Goal: Check status

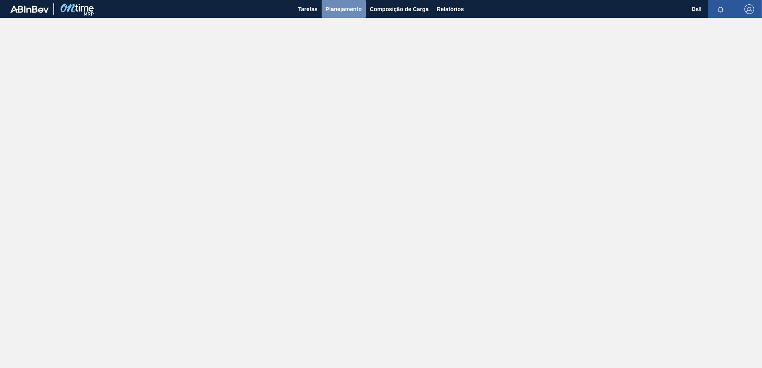
click at [341, 9] on span "Planejamento" at bounding box center [344, 9] width 36 height 10
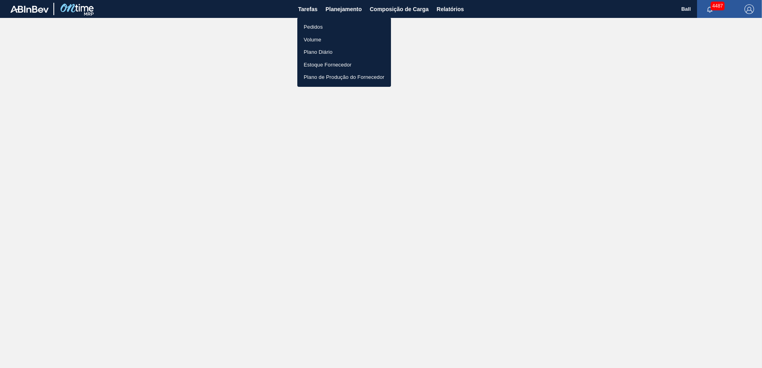
click at [314, 28] on li "Pedidos" at bounding box center [344, 27] width 94 height 13
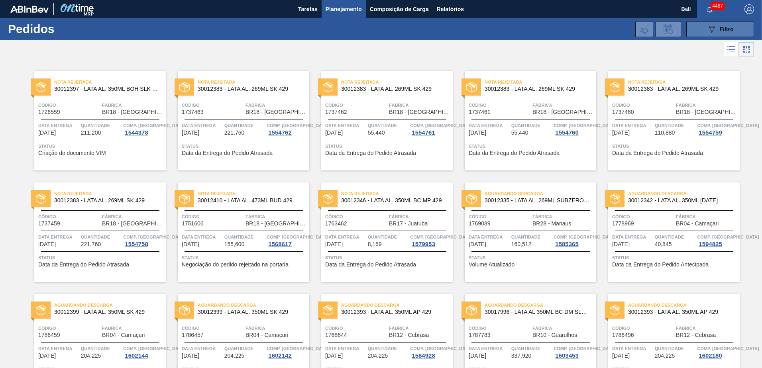
click at [717, 28] on div "089F7B8B-B2A5-4AFE-B5C0-19BA573D28AC Filtro" at bounding box center [720, 29] width 27 height 10
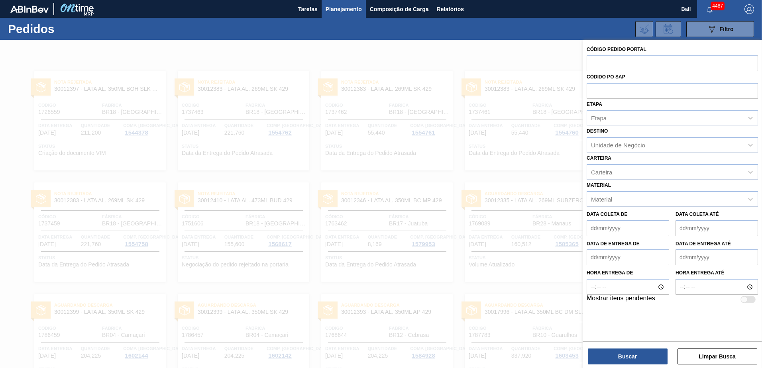
click at [545, 62] on div at bounding box center [381, 224] width 762 height 368
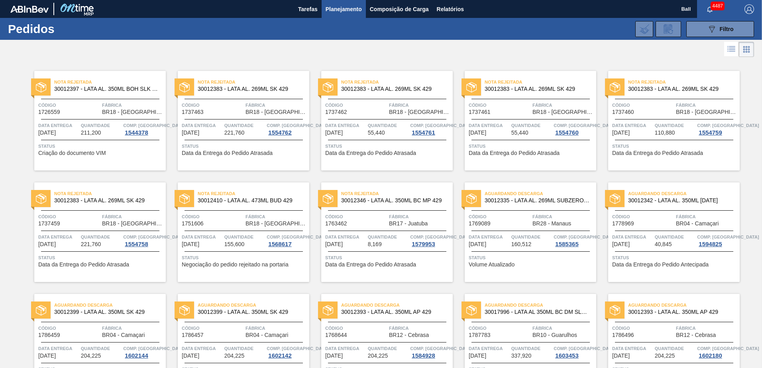
click at [732, 45] on icon at bounding box center [731, 49] width 10 height 10
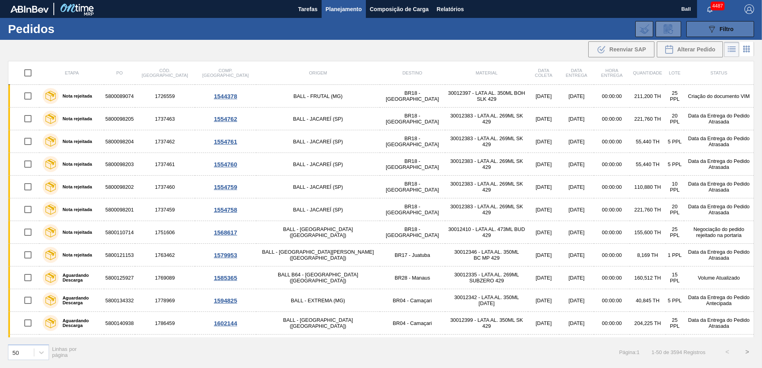
click at [720, 22] on button "089F7B8B-B2A5-4AFE-B5C0-19BA573D28AC Filtro" at bounding box center [720, 29] width 68 height 16
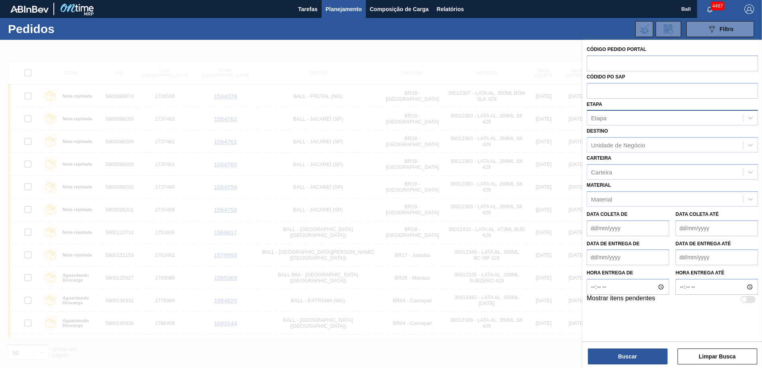
click at [626, 114] on div "Etapa" at bounding box center [665, 118] width 156 height 12
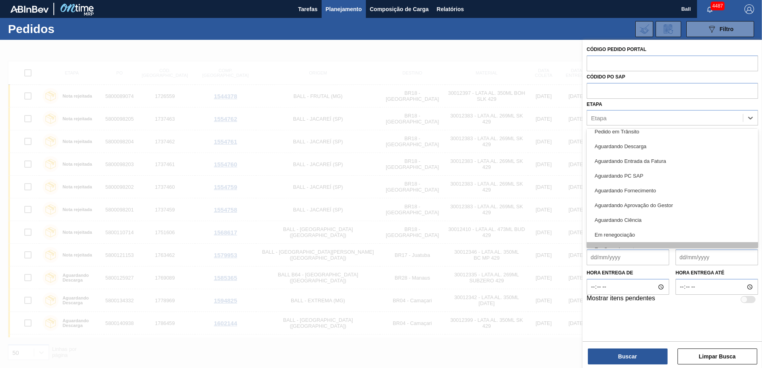
scroll to position [105, 0]
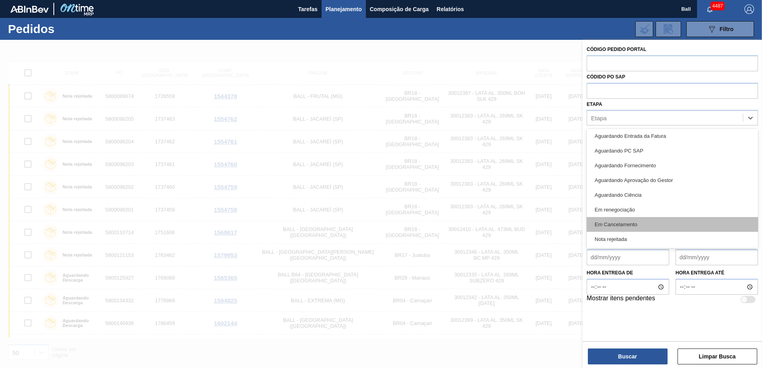
click at [637, 226] on div "Em Cancelamento" at bounding box center [672, 224] width 171 height 15
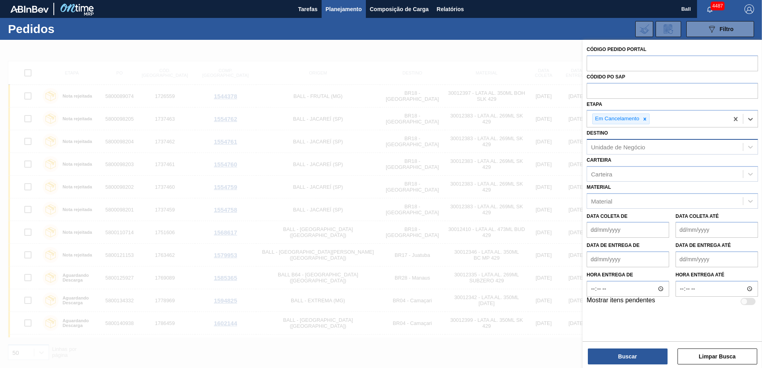
click at [645, 148] on div "Unidade de Negócio" at bounding box center [665, 147] width 156 height 12
click at [628, 135] on div "Destino Unidade de Negócio" at bounding box center [672, 141] width 171 height 27
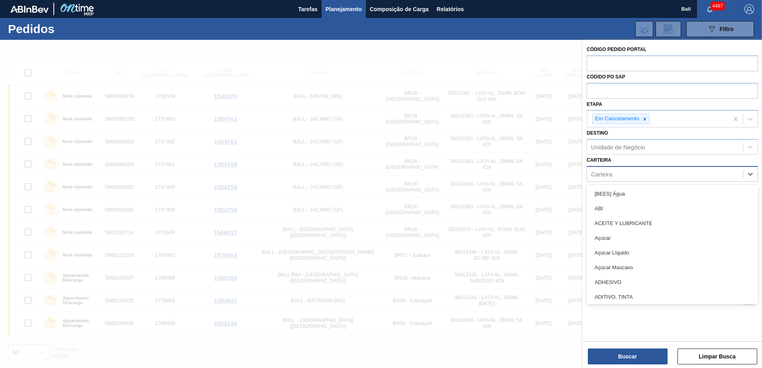
click at [621, 177] on div "Carteira" at bounding box center [665, 174] width 156 height 12
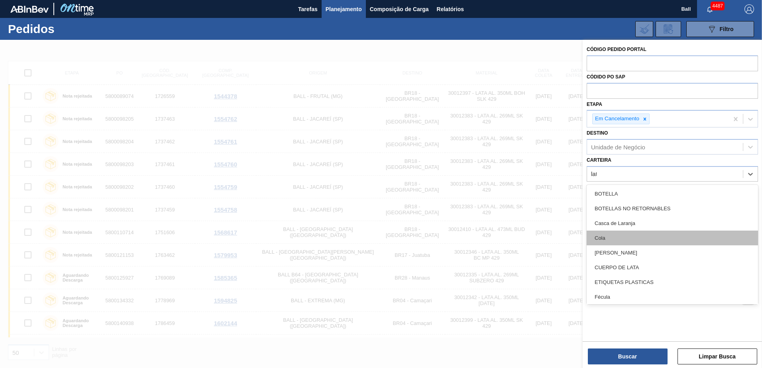
type input "lata"
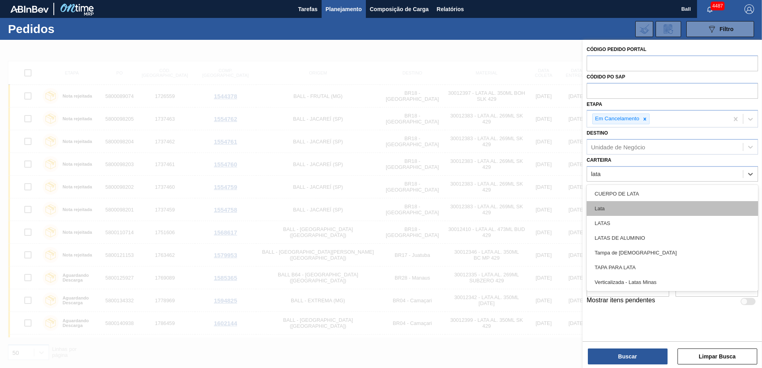
click at [620, 209] on div "Lata" at bounding box center [672, 208] width 171 height 15
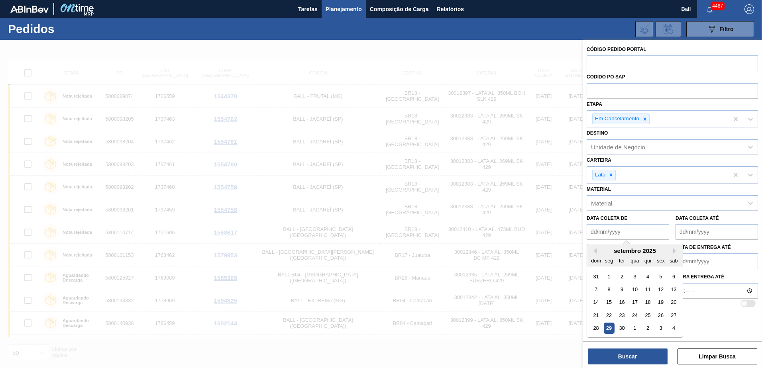
click at [613, 233] on de "Data coleta de" at bounding box center [628, 232] width 82 height 16
click at [677, 249] on button "Next Month" at bounding box center [676, 251] width 6 height 6
click at [624, 287] on div "7" at bounding box center [621, 289] width 11 height 11
type de "[DATE]"
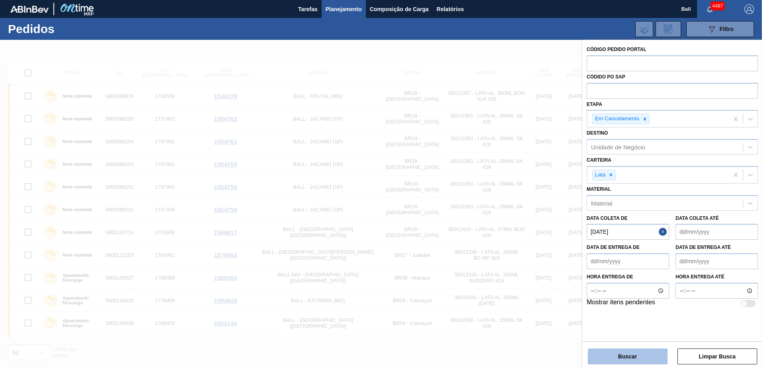
click at [633, 360] on button "Buscar" at bounding box center [628, 357] width 80 height 16
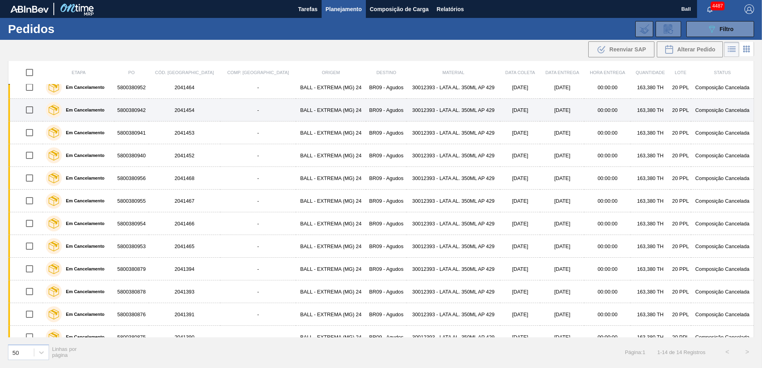
scroll to position [0, 0]
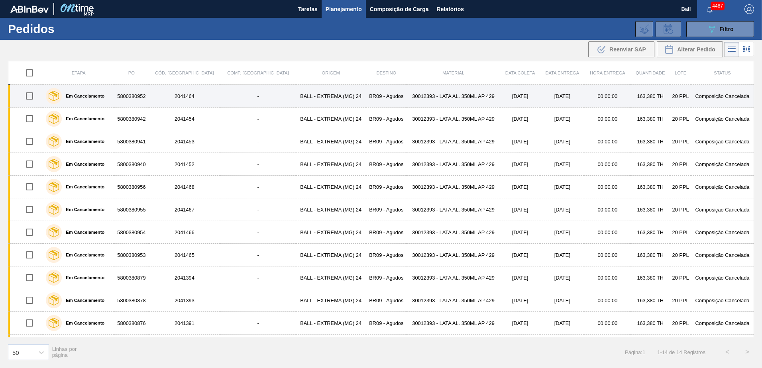
click at [220, 100] on td "-" at bounding box center [257, 96] width 75 height 23
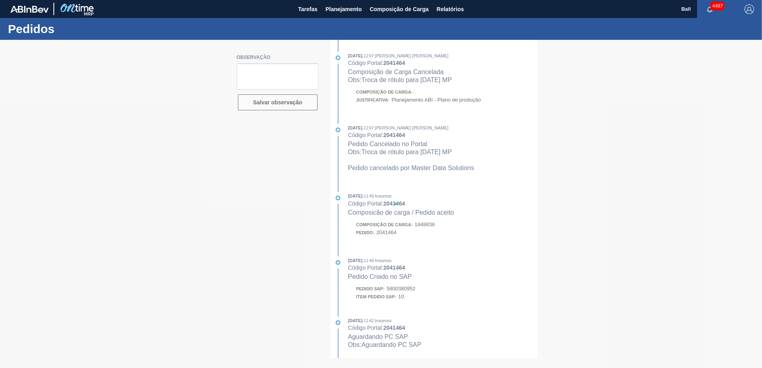
drag, startPoint x: 497, startPoint y: 102, endPoint x: 387, endPoint y: 91, distance: 110.1
click at [389, 91] on div at bounding box center [381, 204] width 762 height 328
drag, startPoint x: 487, startPoint y: 169, endPoint x: 398, endPoint y: 145, distance: 92.1
click at [398, 145] on div at bounding box center [381, 204] width 762 height 328
